Goal: Task Accomplishment & Management: Use online tool/utility

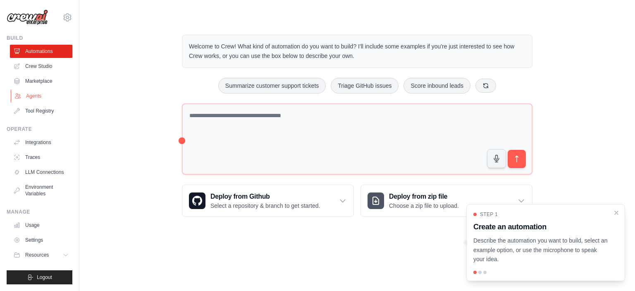
click at [40, 95] on link "Agents" at bounding box center [42, 95] width 62 height 13
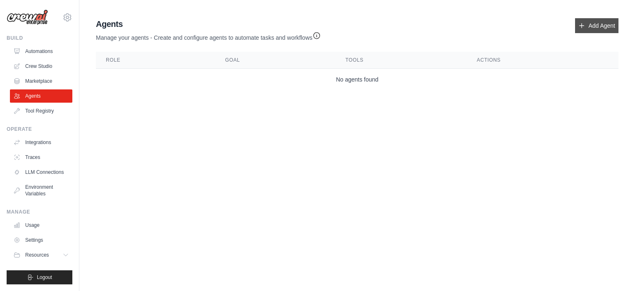
click at [592, 24] on link "Add Agent" at bounding box center [596, 25] width 43 height 15
